Goal: Transaction & Acquisition: Purchase product/service

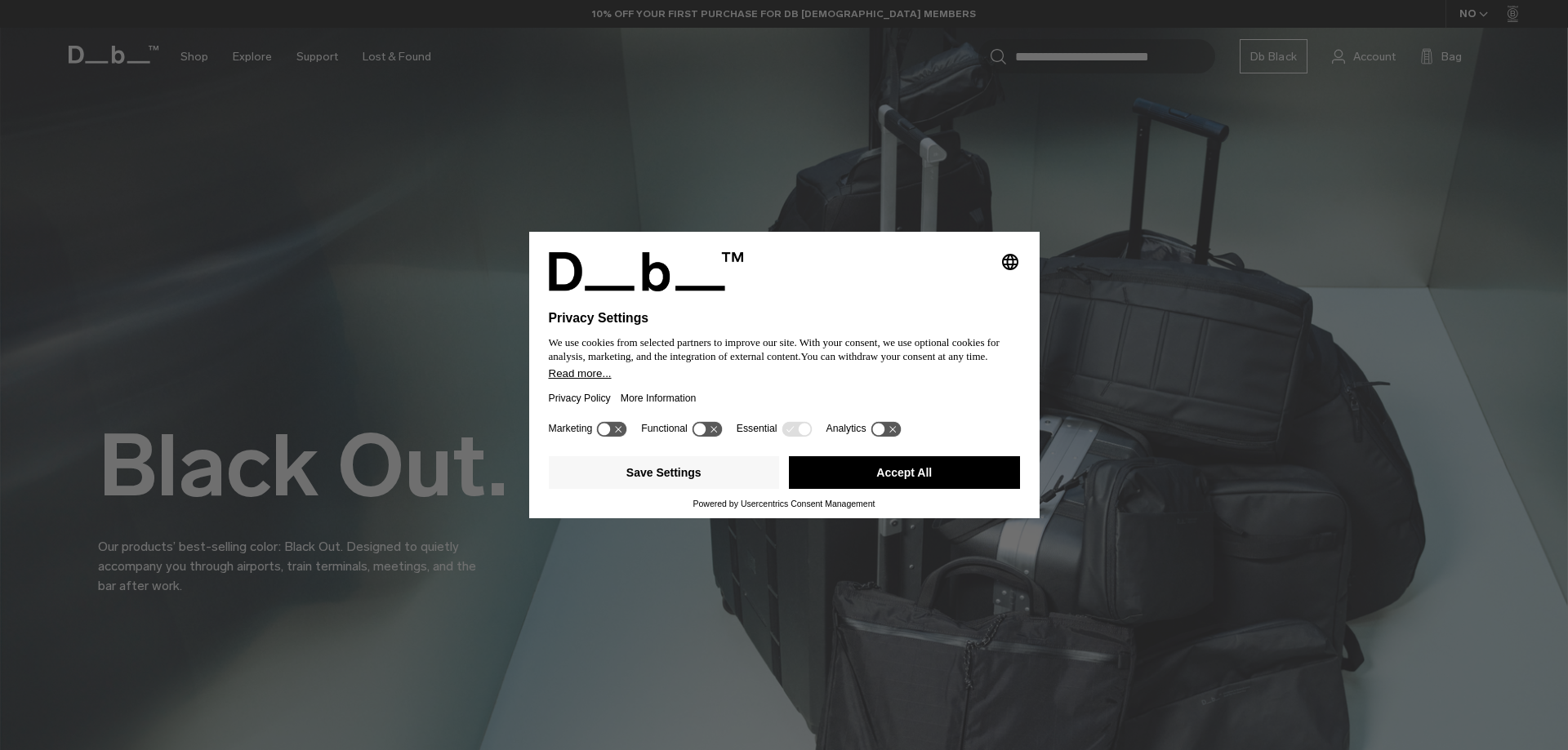
click at [908, 466] on button "Accept All" at bounding box center [904, 472] width 231 height 33
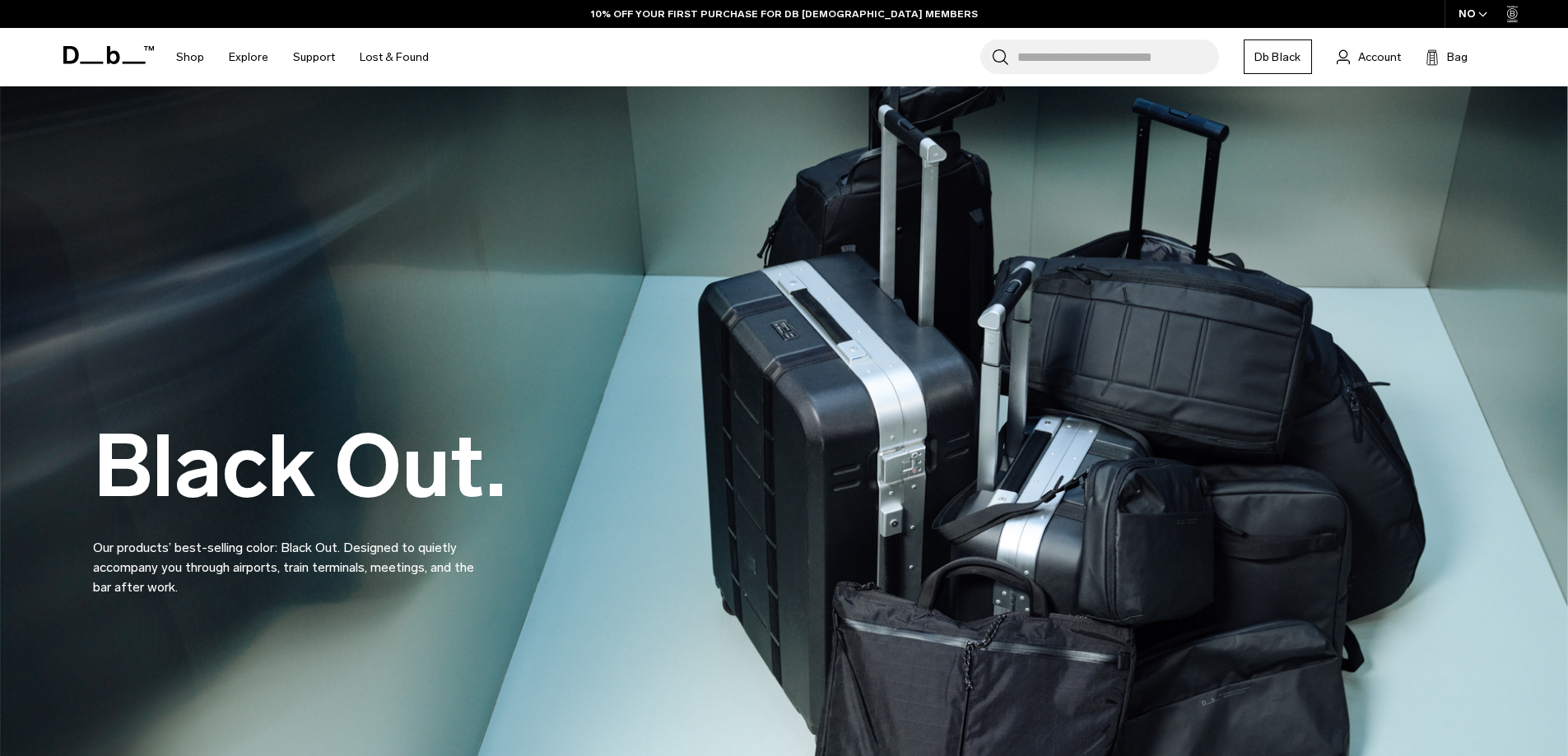
click at [1007, 55] on icon "submit" at bounding box center [1000, 58] width 16 height 16
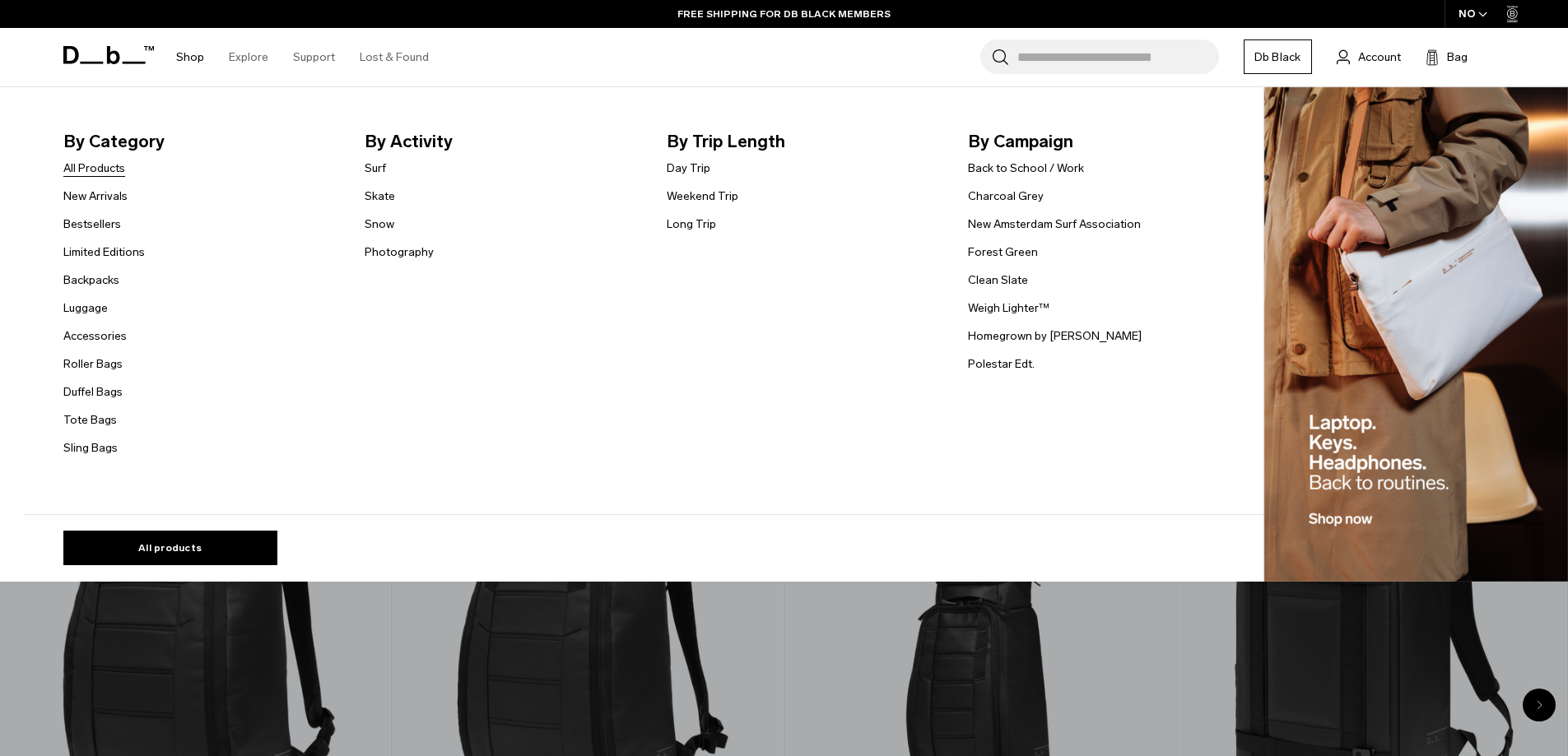
click at [109, 173] on link "All Products" at bounding box center [93, 168] width 61 height 17
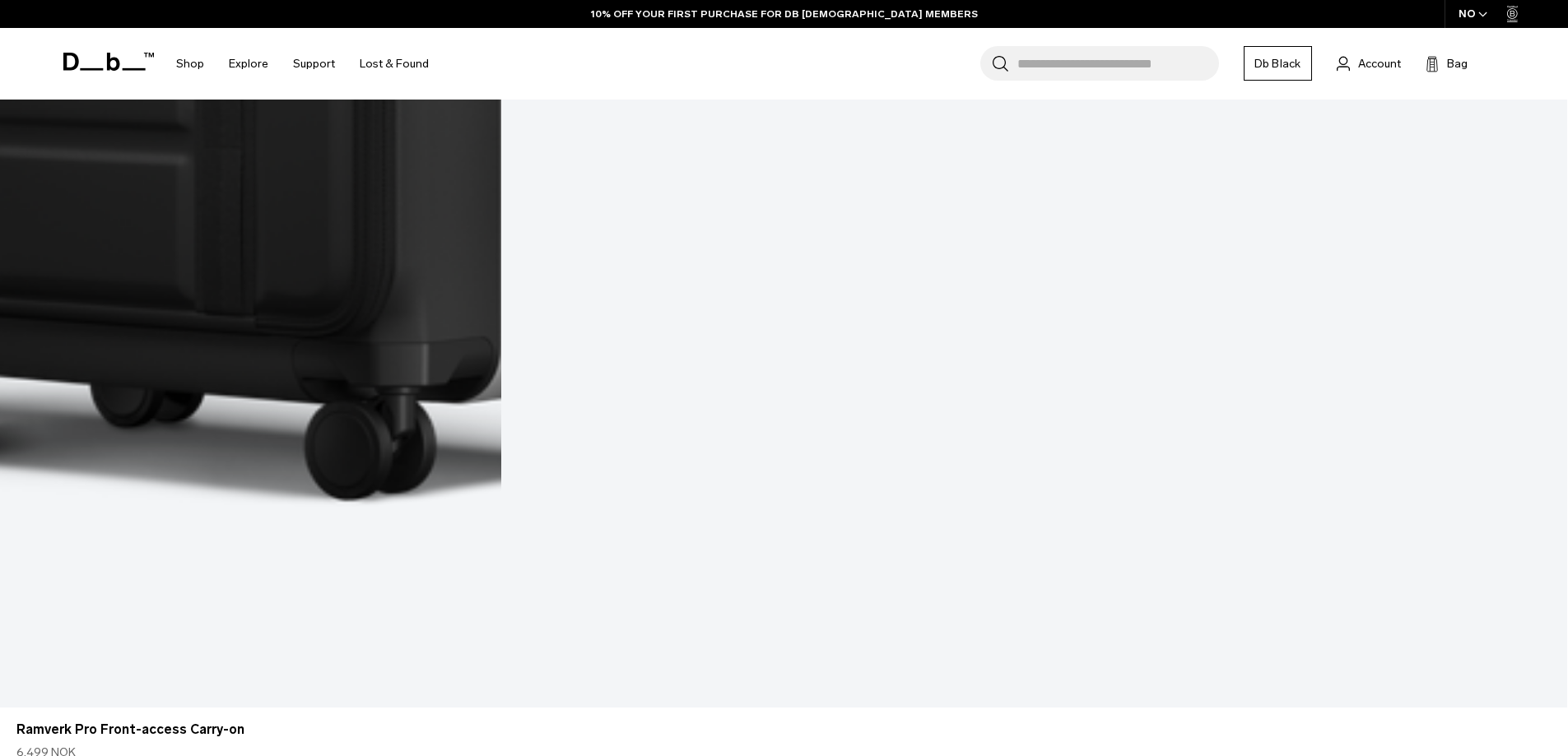
scroll to position [1507, 0]
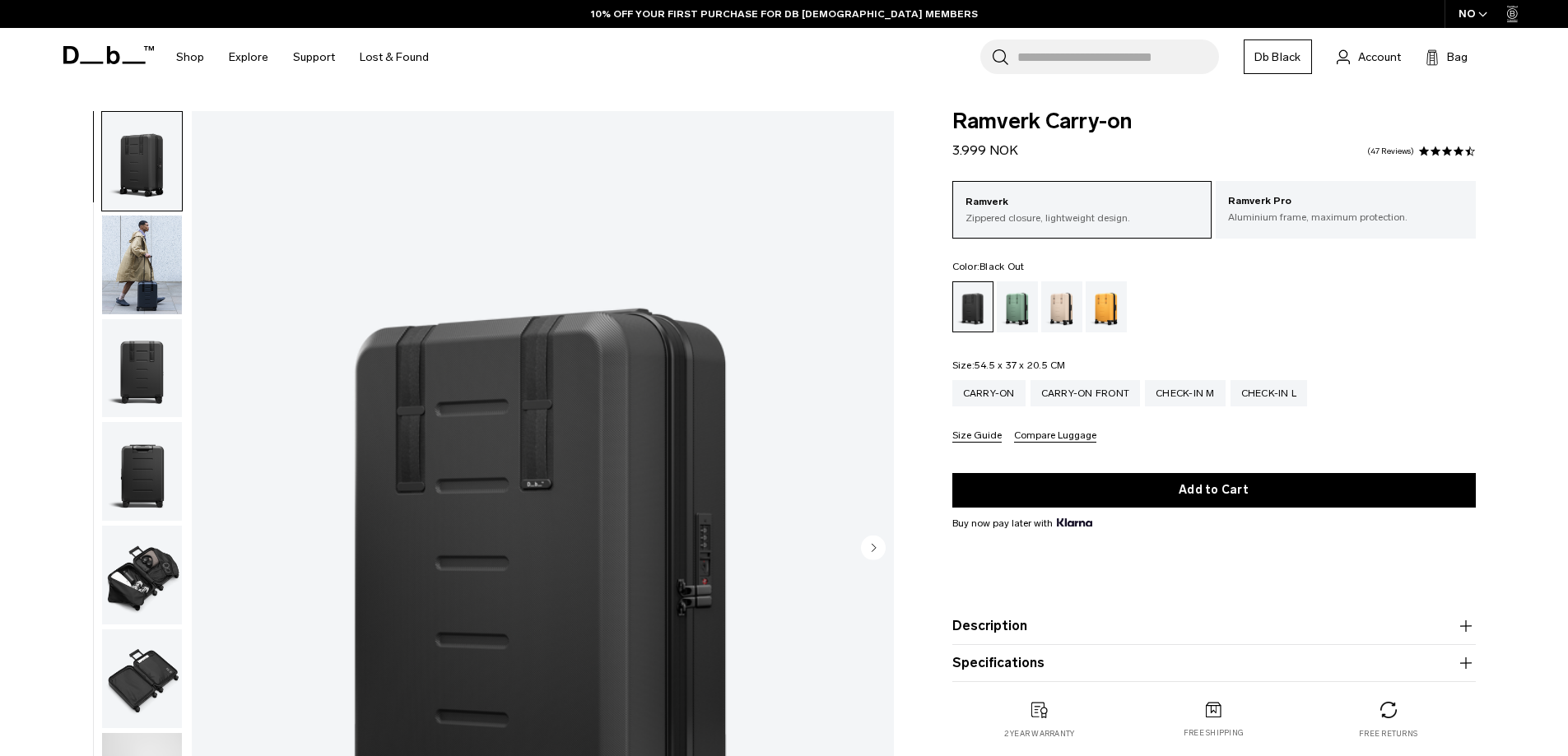
drag, startPoint x: 1301, startPoint y: 251, endPoint x: 1281, endPoint y: 241, distance: 22.4
drag, startPoint x: 1281, startPoint y: 241, endPoint x: 1265, endPoint y: 203, distance: 41.2
click at [1265, 203] on p "Ramverk Pro" at bounding box center [1345, 202] width 235 height 17
click at [1266, 203] on p "Ramverk Pro" at bounding box center [1345, 202] width 235 height 17
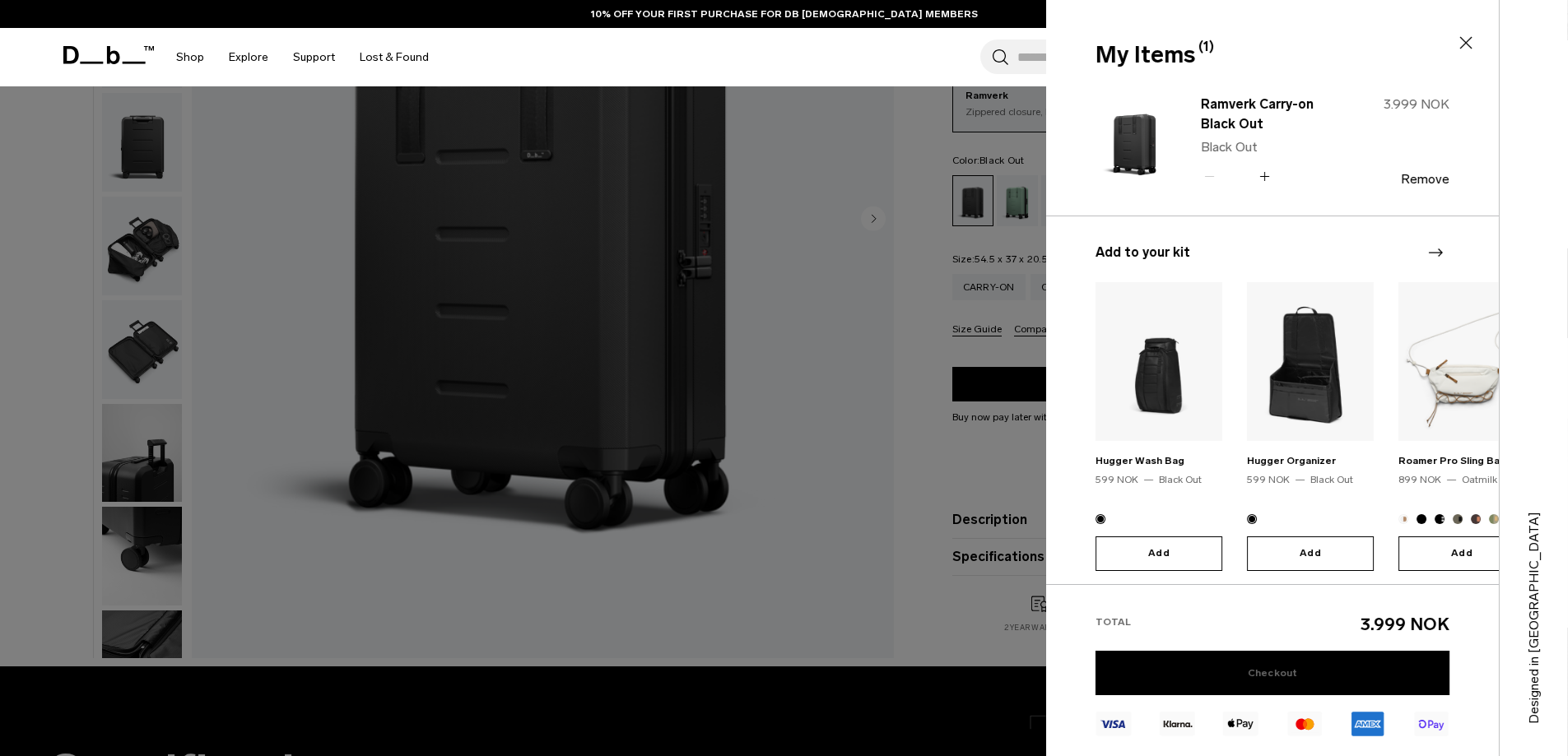
click at [1327, 671] on link "Checkout" at bounding box center [1272, 673] width 354 height 44
